Goal: Information Seeking & Learning: Understand process/instructions

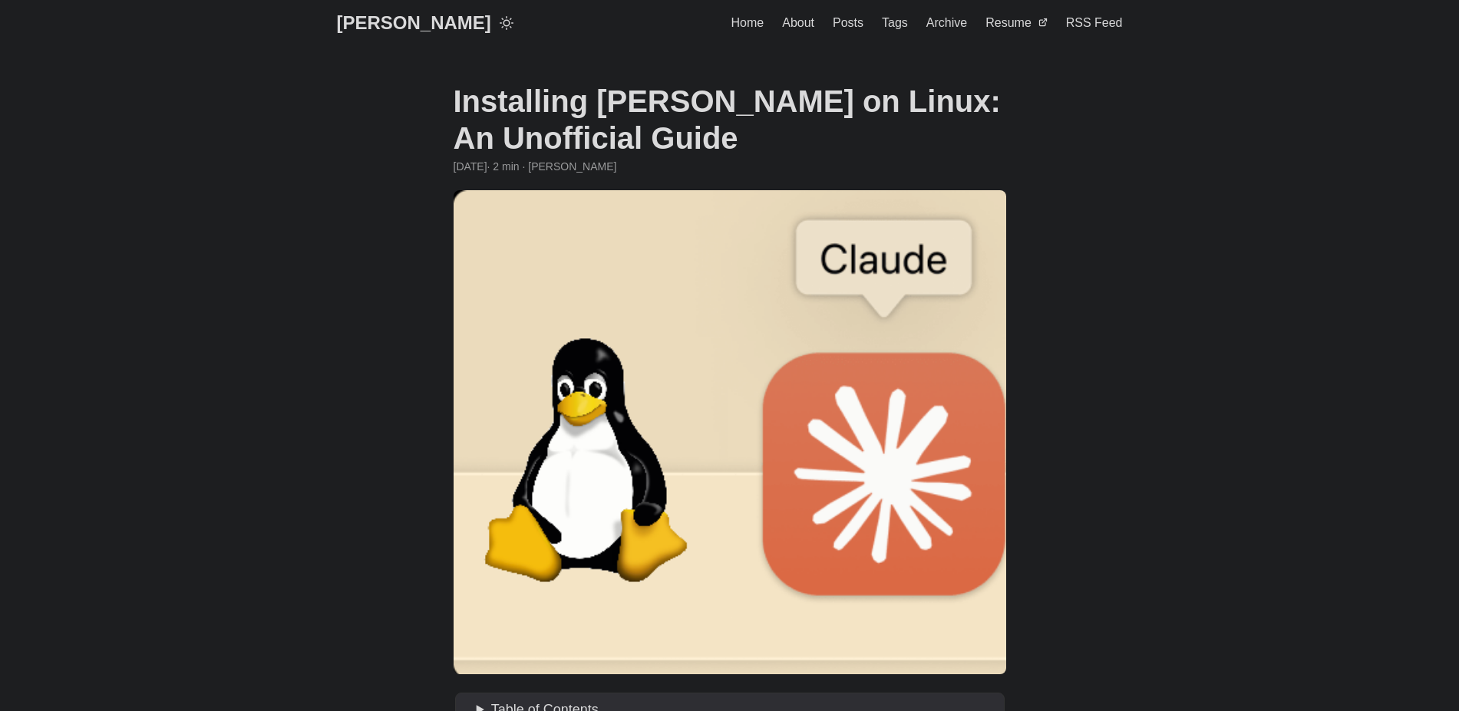
scroll to position [532, 0]
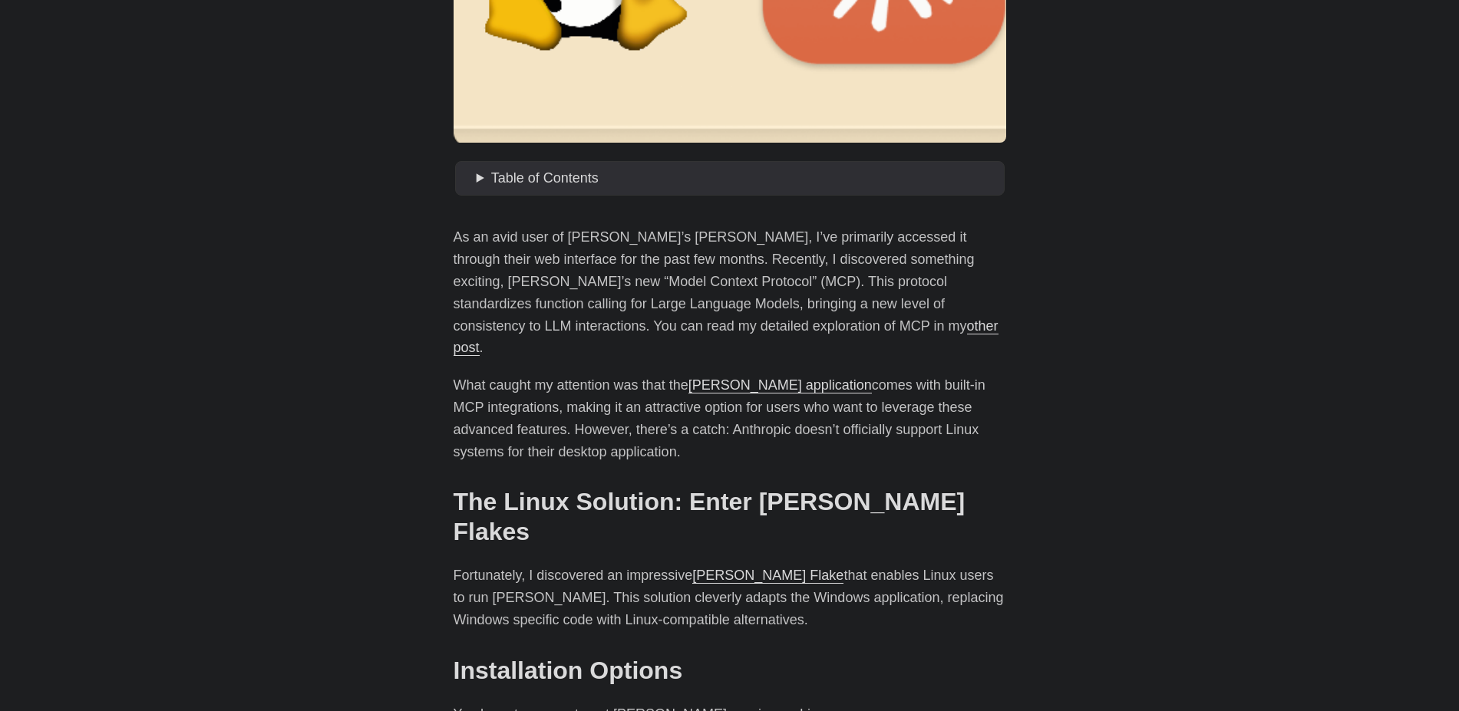
drag, startPoint x: 1473, startPoint y: 176, endPoint x: 1470, endPoint y: 223, distance: 47.7
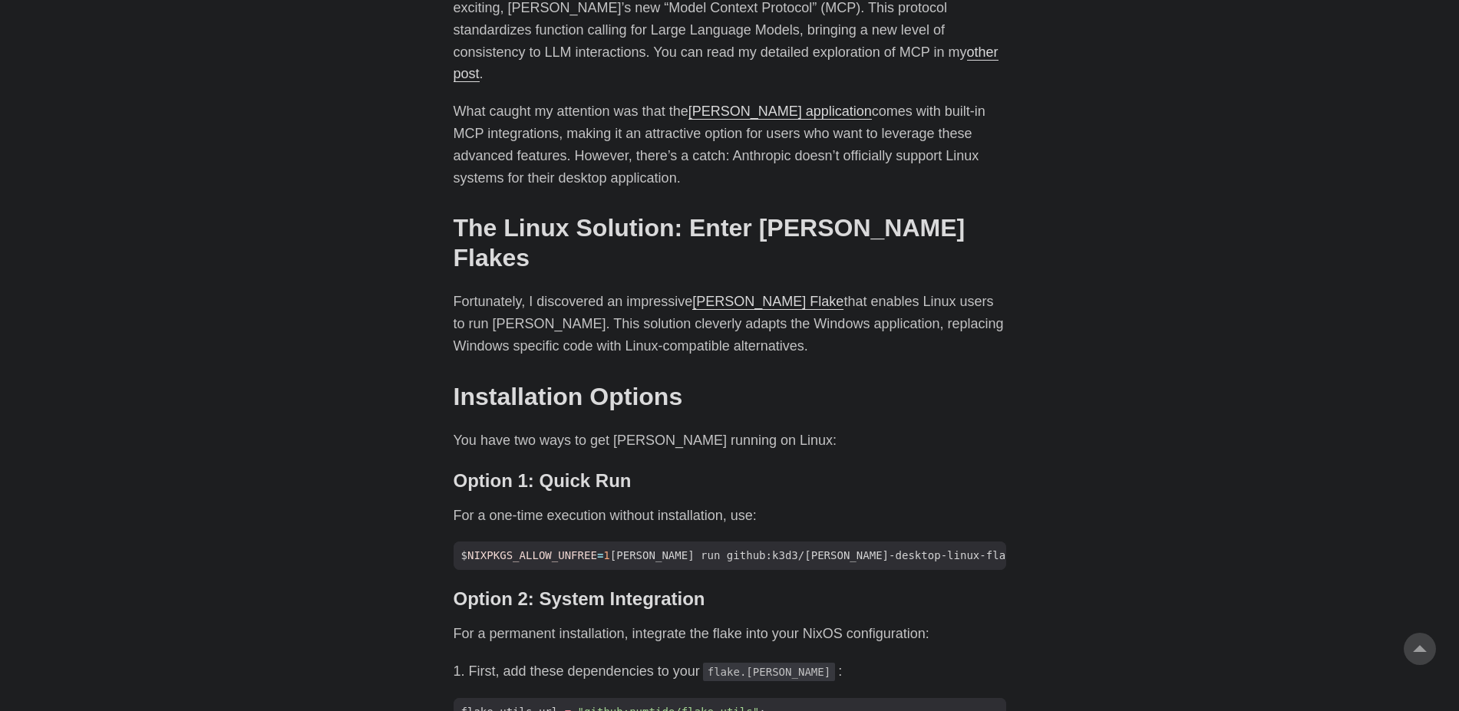
scroll to position [822, 0]
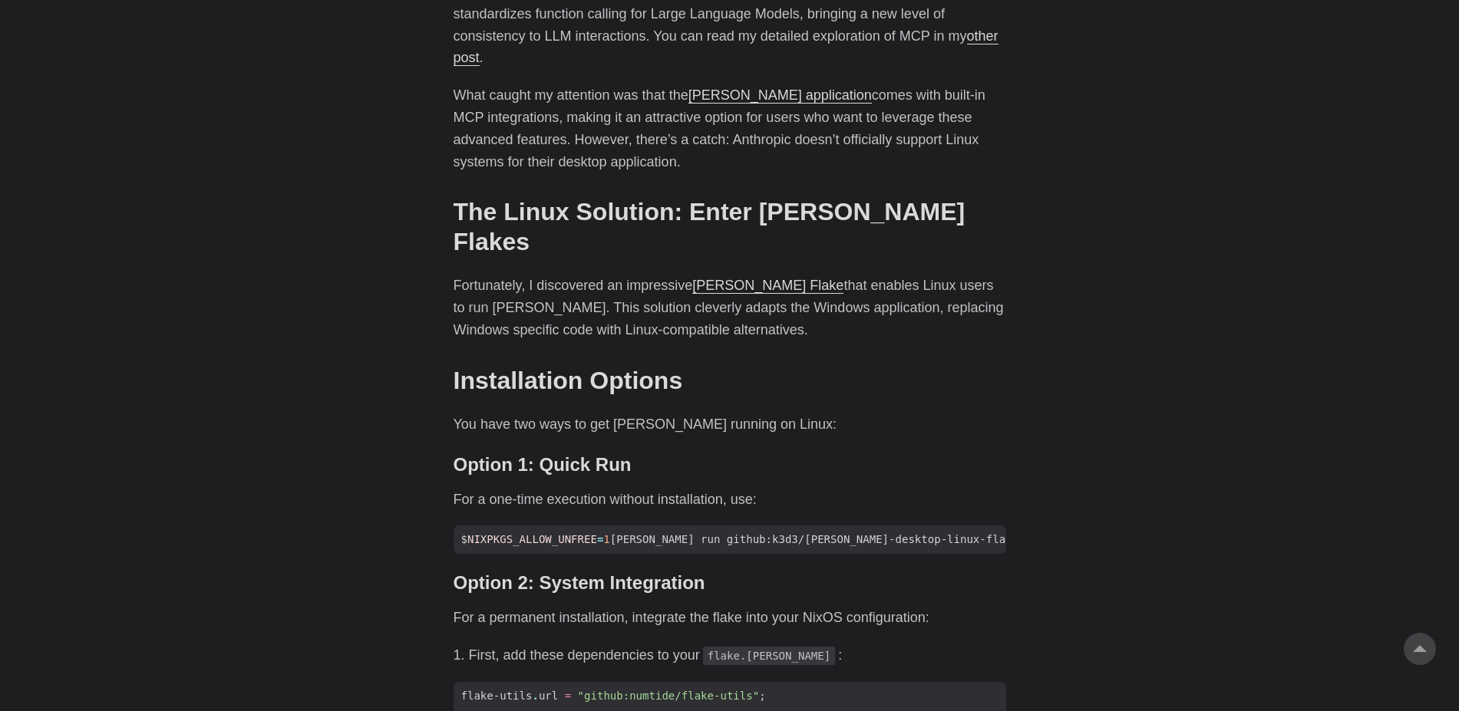
drag, startPoint x: 1470, startPoint y: 223, endPoint x: 1457, endPoint y: 279, distance: 56.6
click at [1457, 279] on html "[PERSON_NAME] Home About Posts Tags Archive Resume" at bounding box center [729, 664] width 1459 height 2972
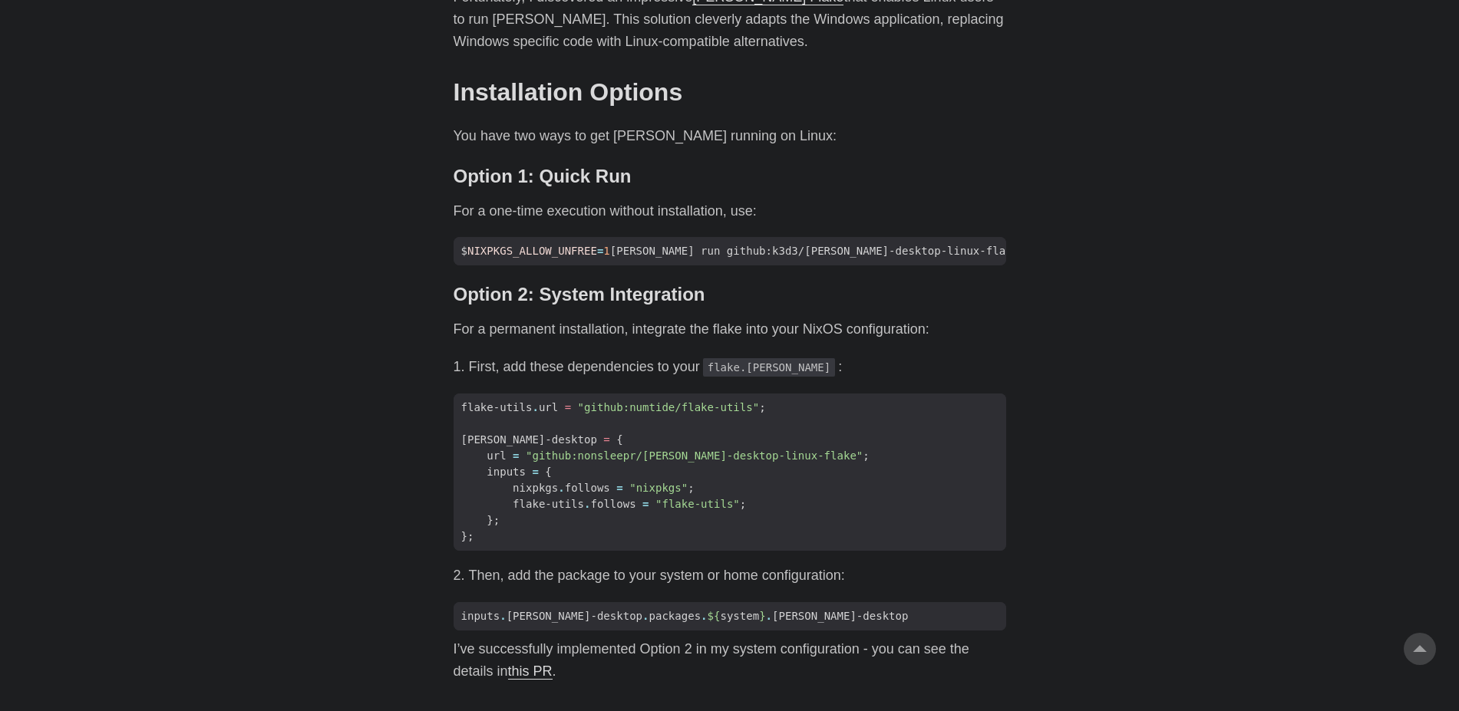
scroll to position [1104, 0]
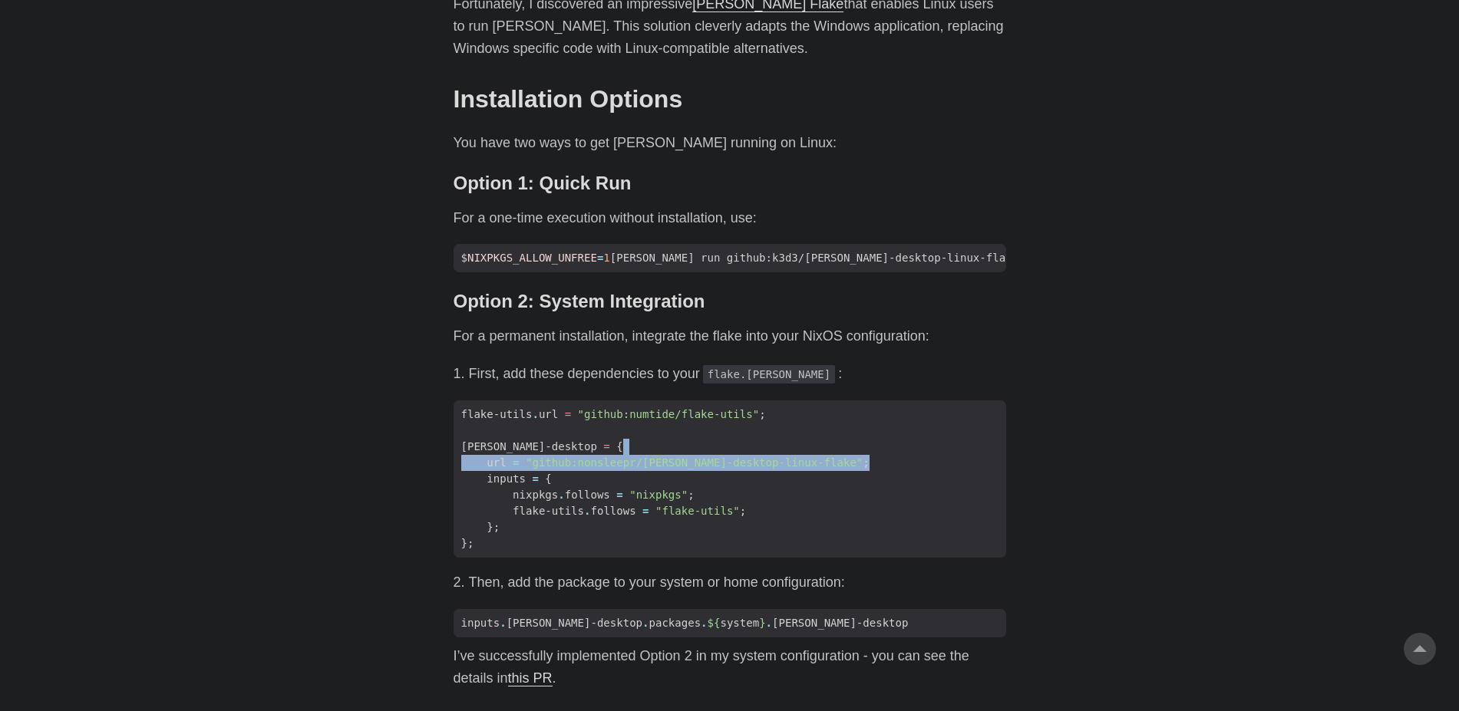
drag, startPoint x: 1473, startPoint y: 392, endPoint x: 1466, endPoint y: 417, distance: 25.5
click at [1458, 417] on html "[PERSON_NAME] Home About Posts Tags Archive Resume" at bounding box center [729, 382] width 1459 height 2972
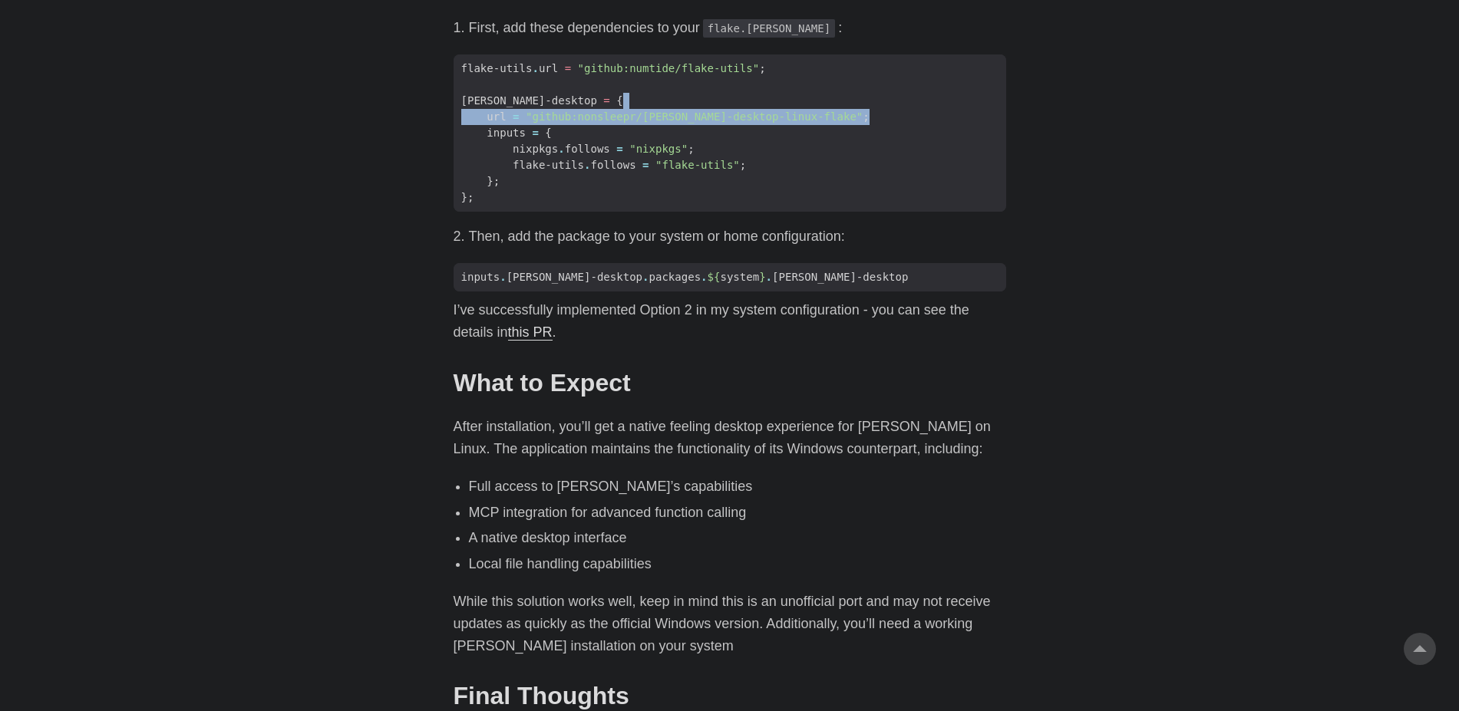
scroll to position [1437, 0]
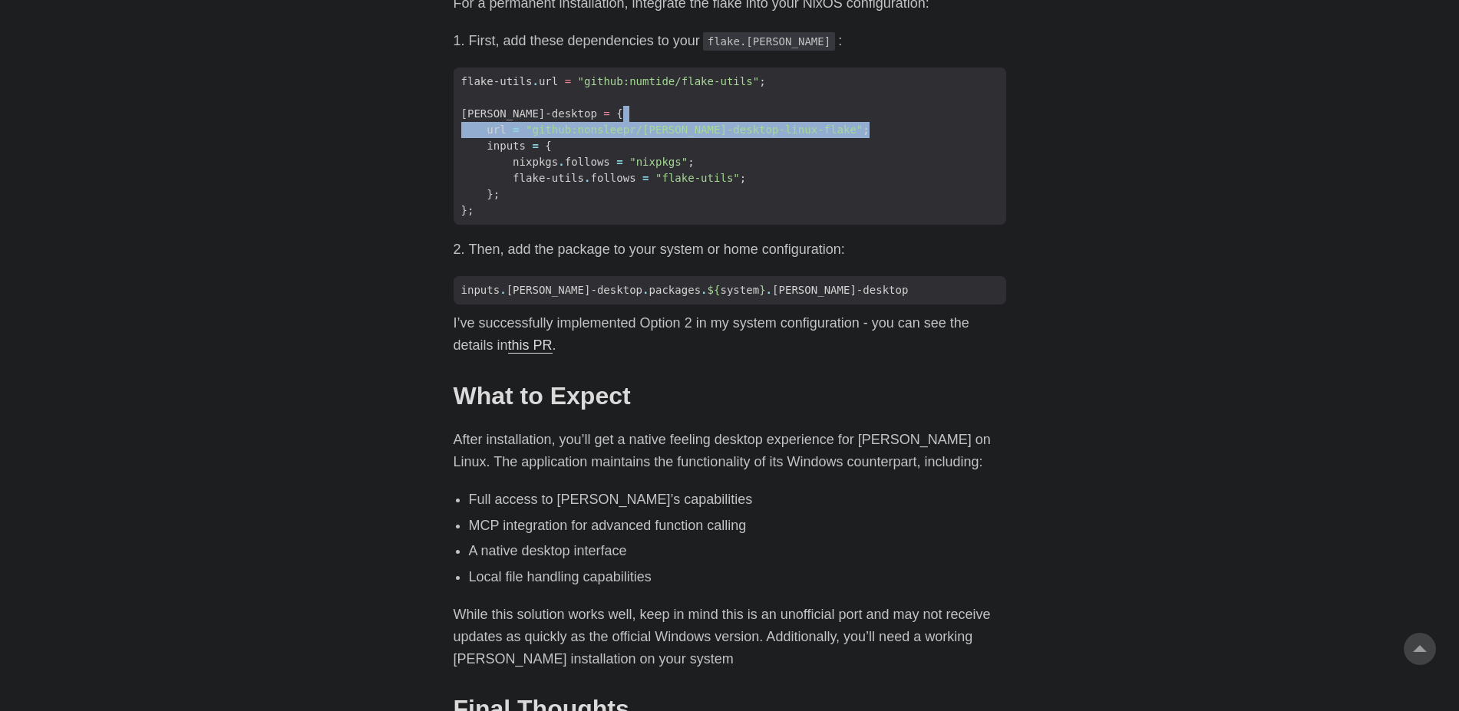
click at [537, 338] on link "this PR" at bounding box center [530, 345] width 45 height 15
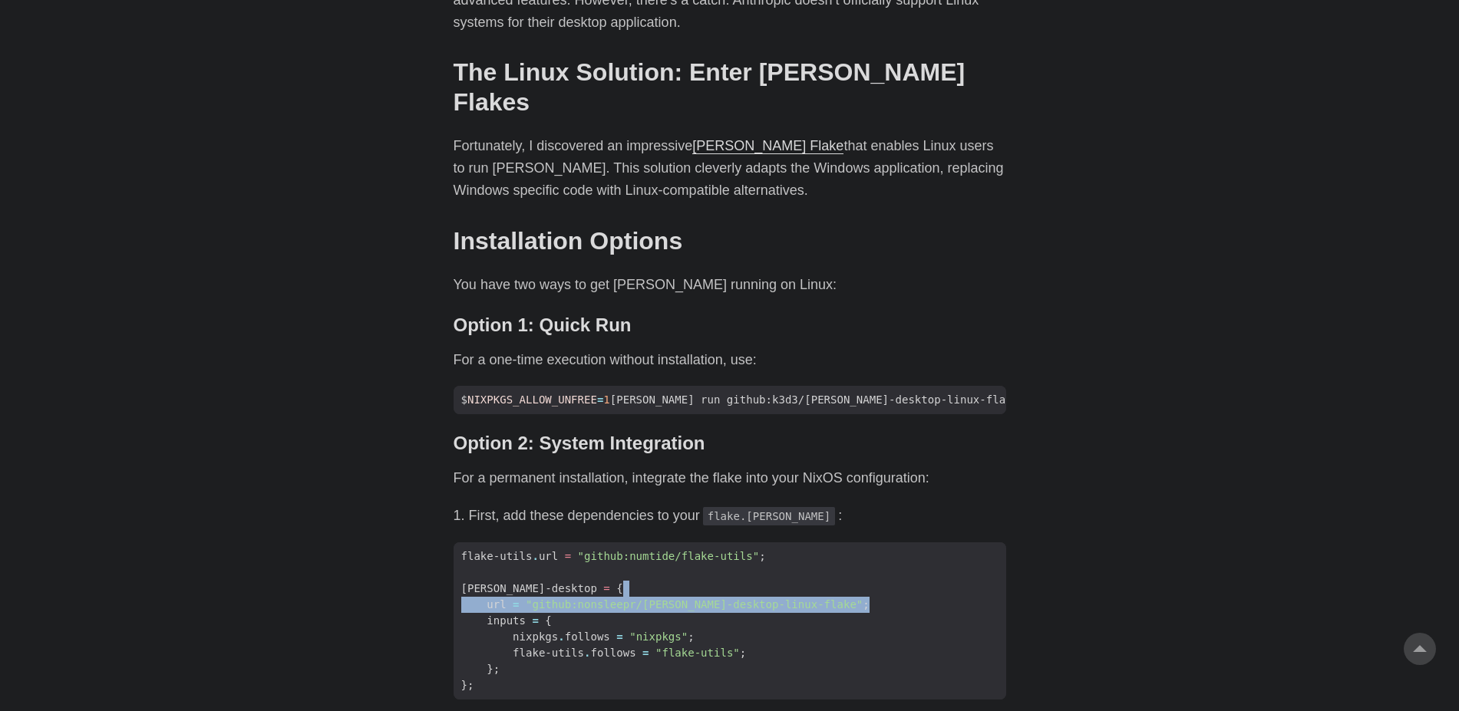
scroll to position [959, 0]
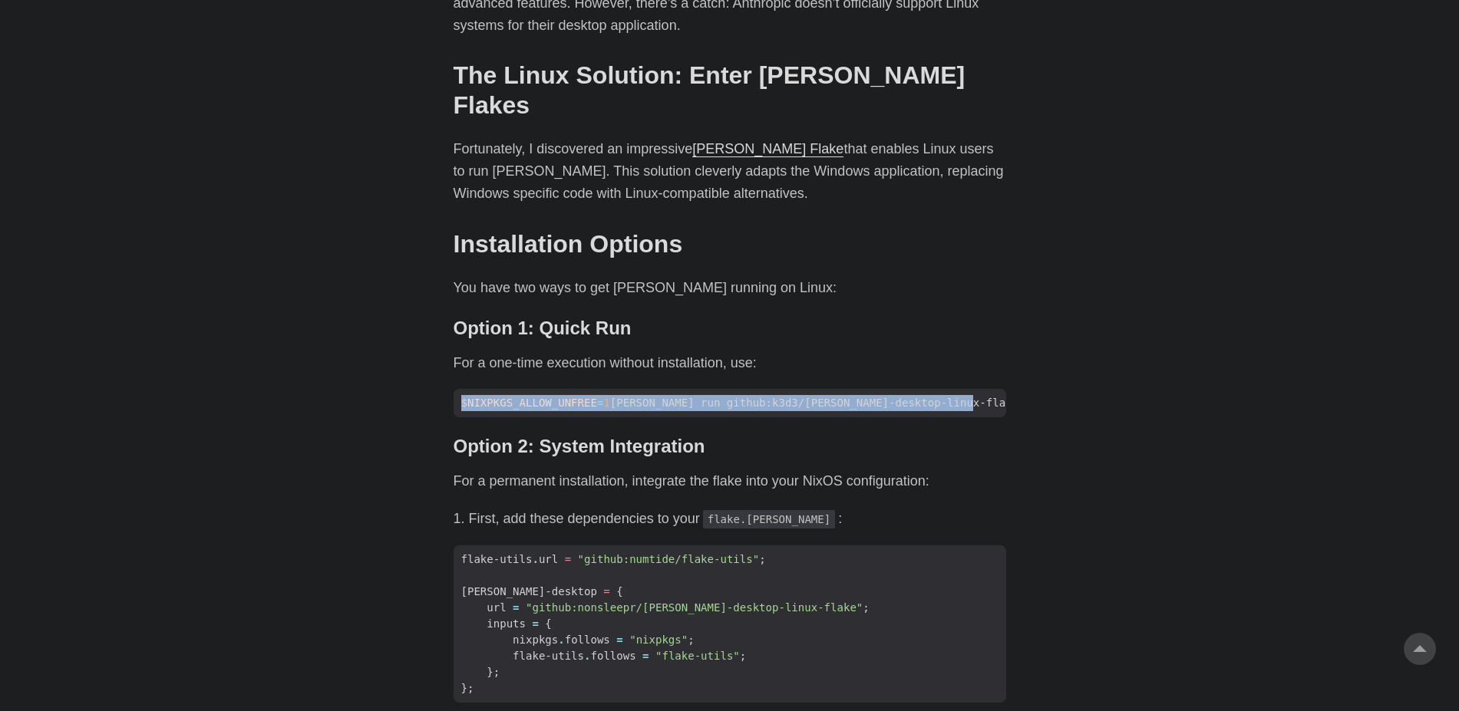
drag, startPoint x: 1473, startPoint y: 317, endPoint x: 1460, endPoint y: 344, distance: 29.9
click at [1458, 344] on html "[PERSON_NAME] Home About Posts Tags Archive Resume" at bounding box center [729, 527] width 1459 height 2972
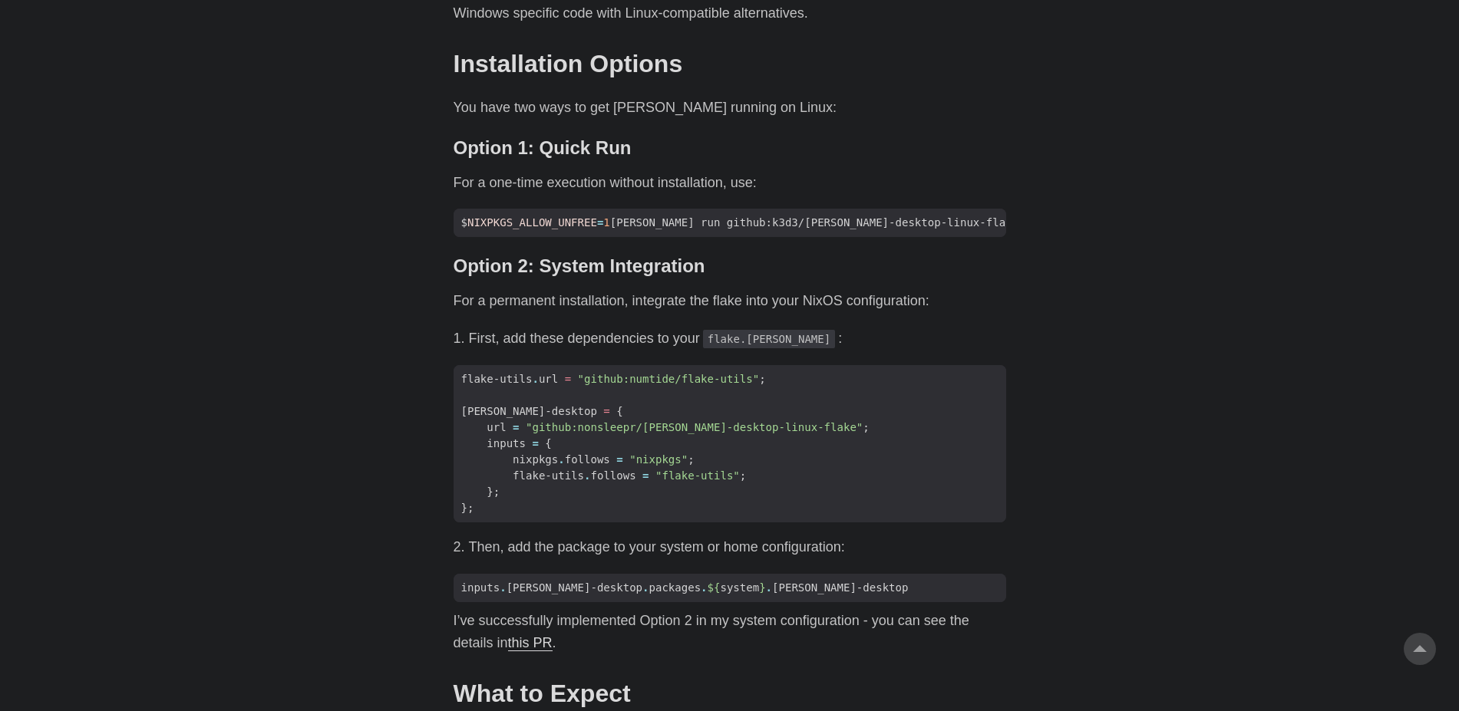
scroll to position [1142, 0]
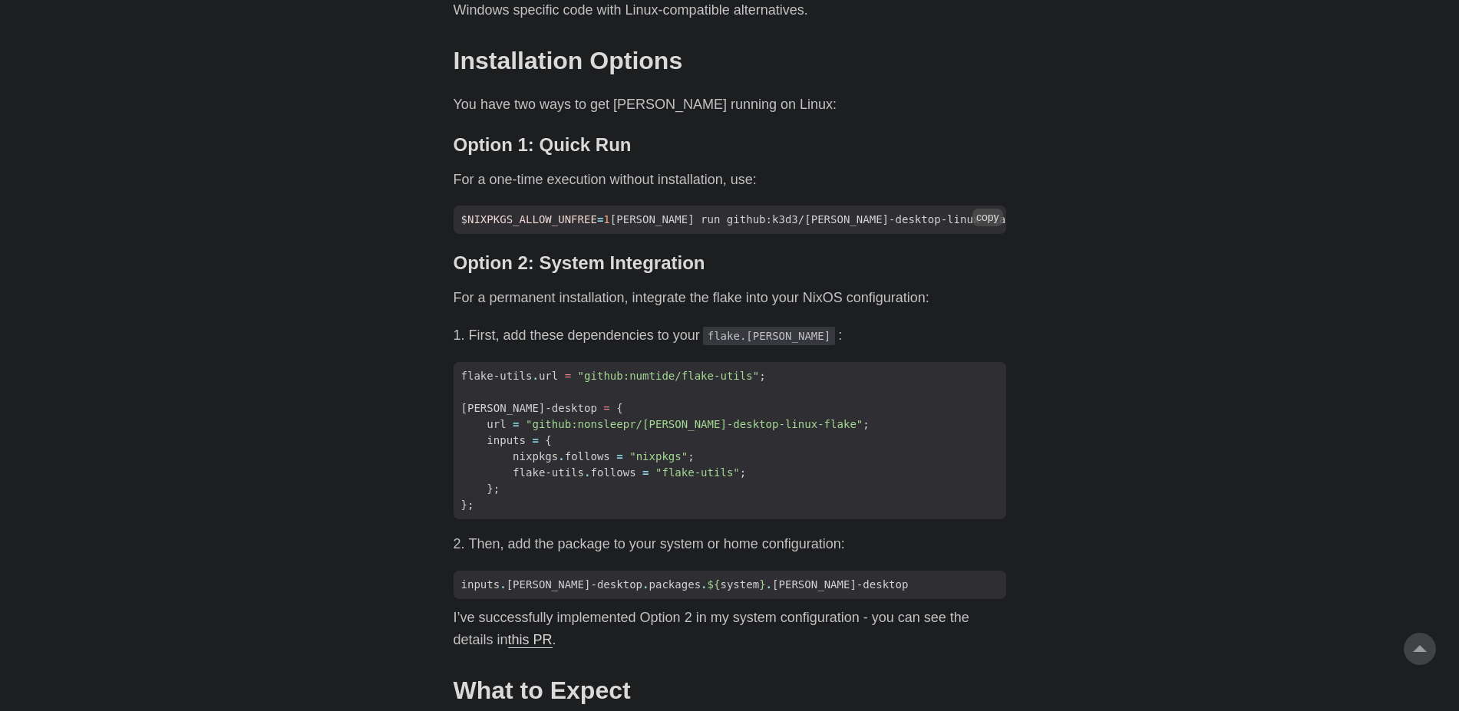
click at [994, 209] on button "copy" at bounding box center [987, 217] width 31 height 17
